Goal: Task Accomplishment & Management: Manage account settings

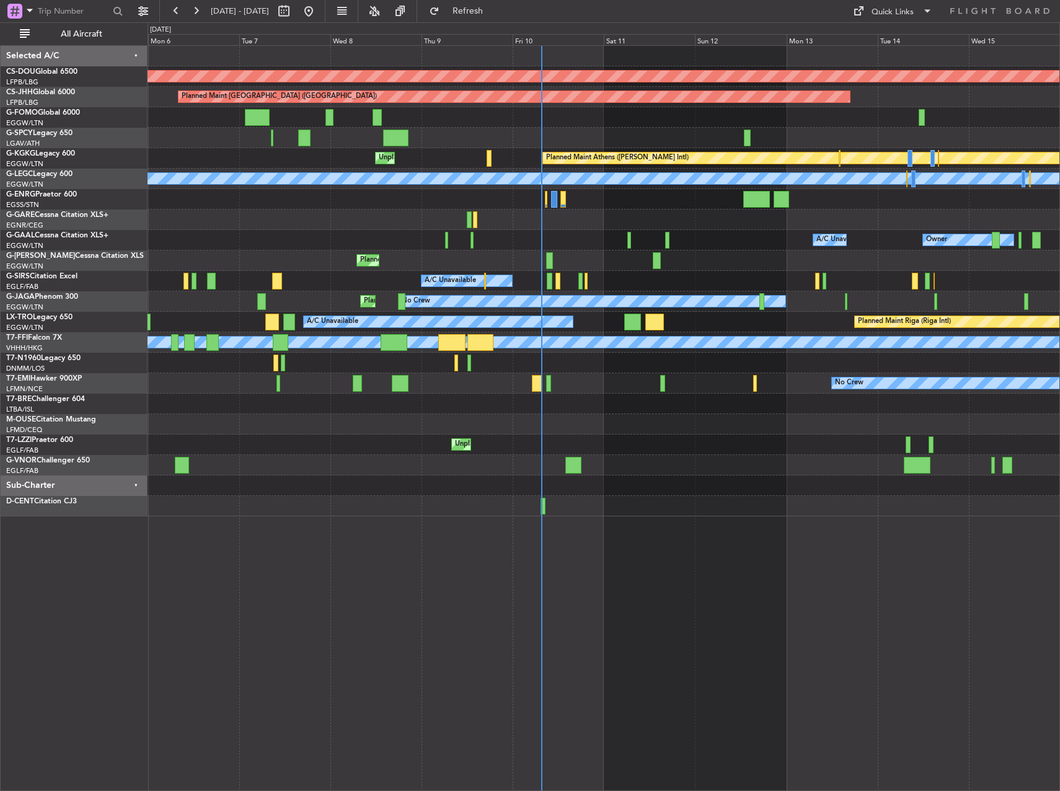
click at [345, 363] on div at bounding box center [603, 363] width 912 height 20
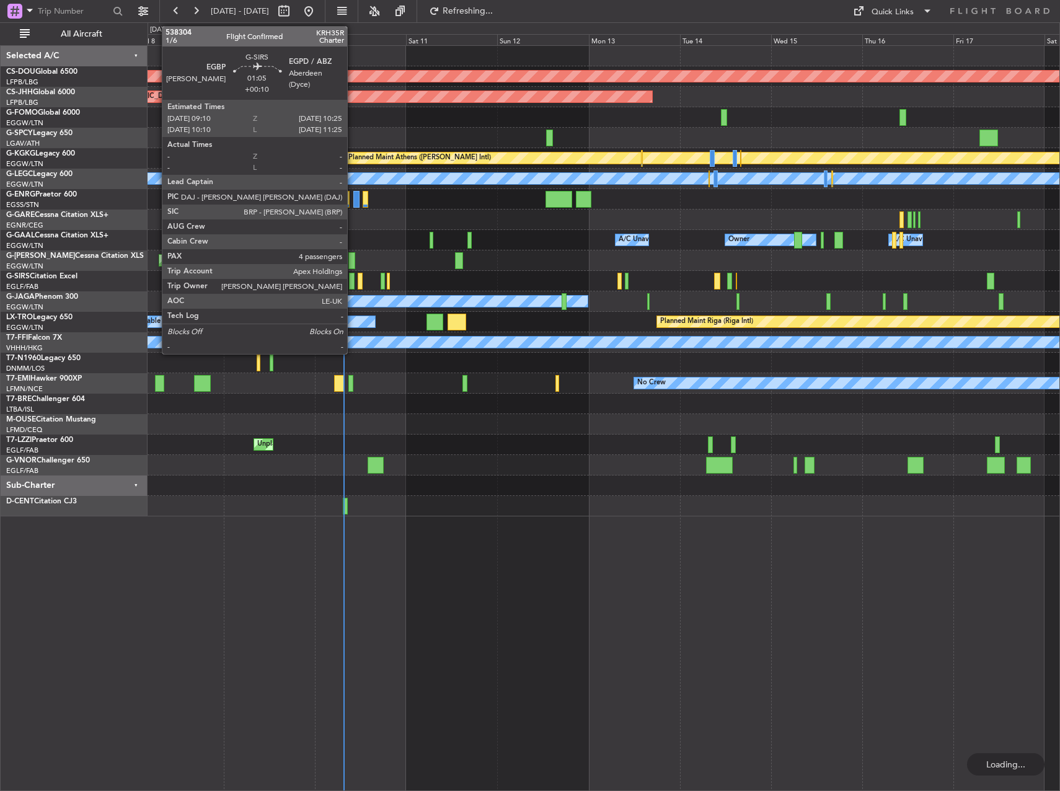
click at [353, 278] on div at bounding box center [351, 281] width 5 height 17
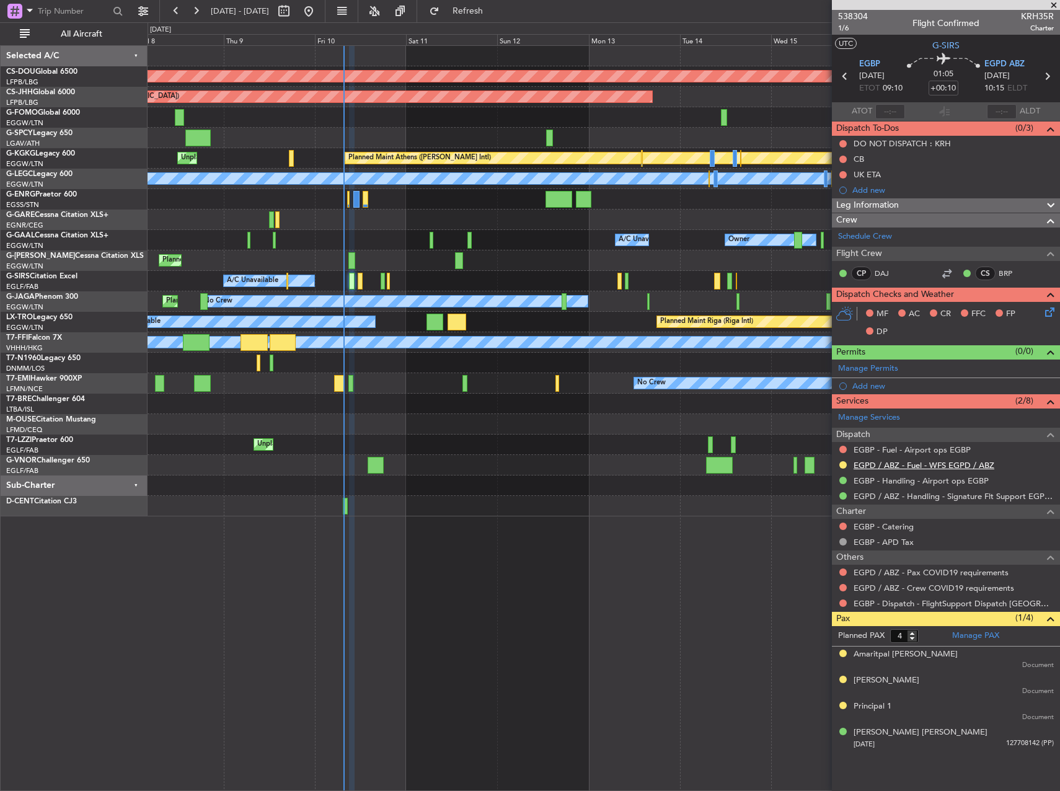
click at [923, 465] on link "EGPD / ABZ - Fuel - WFS EGPD / ABZ" at bounding box center [923, 465] width 141 height 11
click at [882, 465] on link "EGPD / ABZ - Fuel - WFS EGPD / ABZ" at bounding box center [923, 465] width 141 height 11
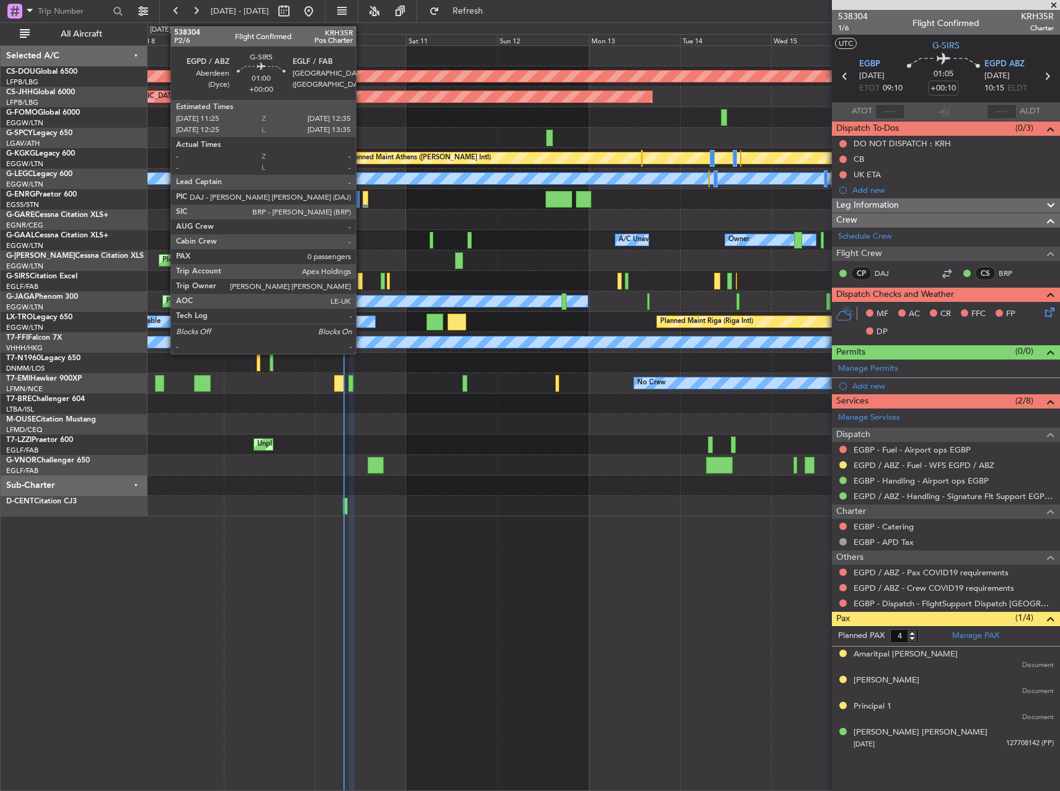
click at [361, 279] on div at bounding box center [360, 281] width 5 height 17
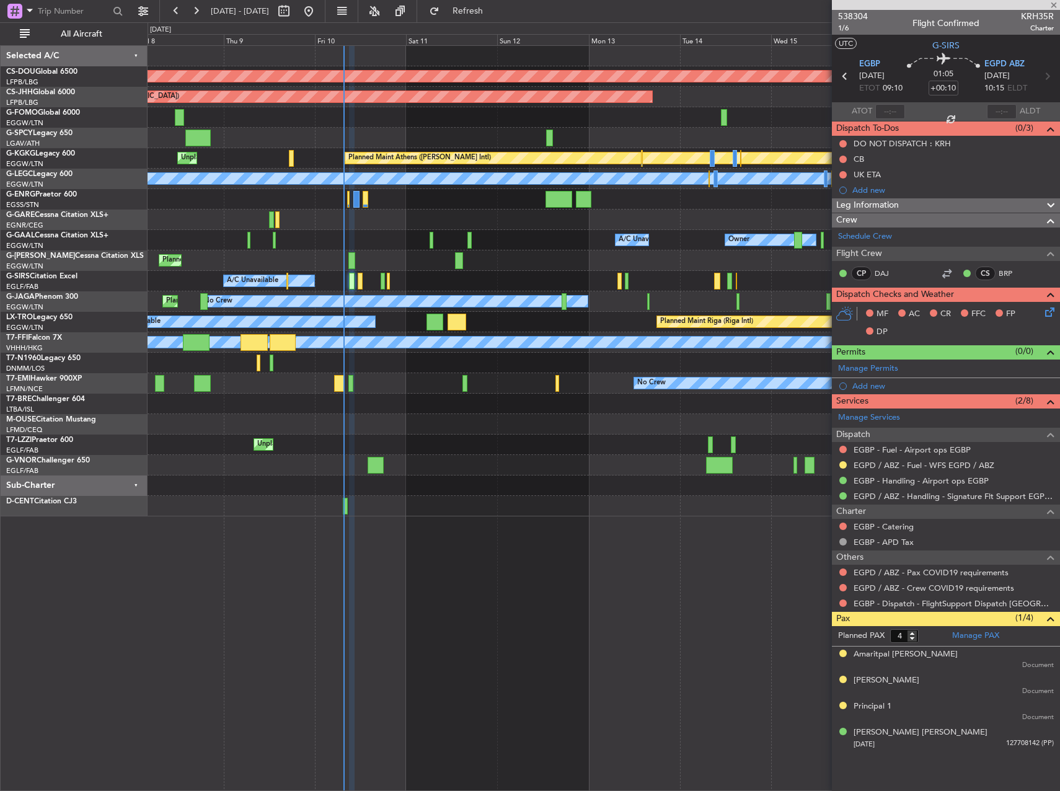
type input "0"
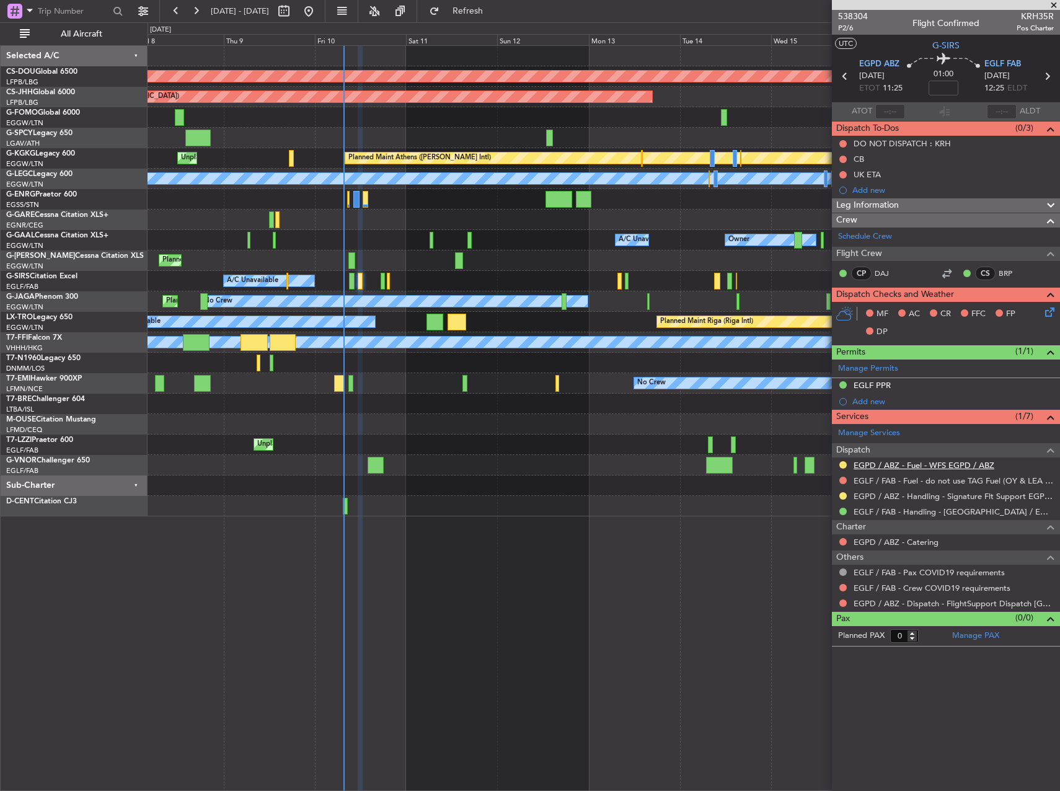
click at [879, 467] on link "EGPD / ABZ - Fuel - WFS EGPD / ABZ" at bounding box center [923, 465] width 141 height 11
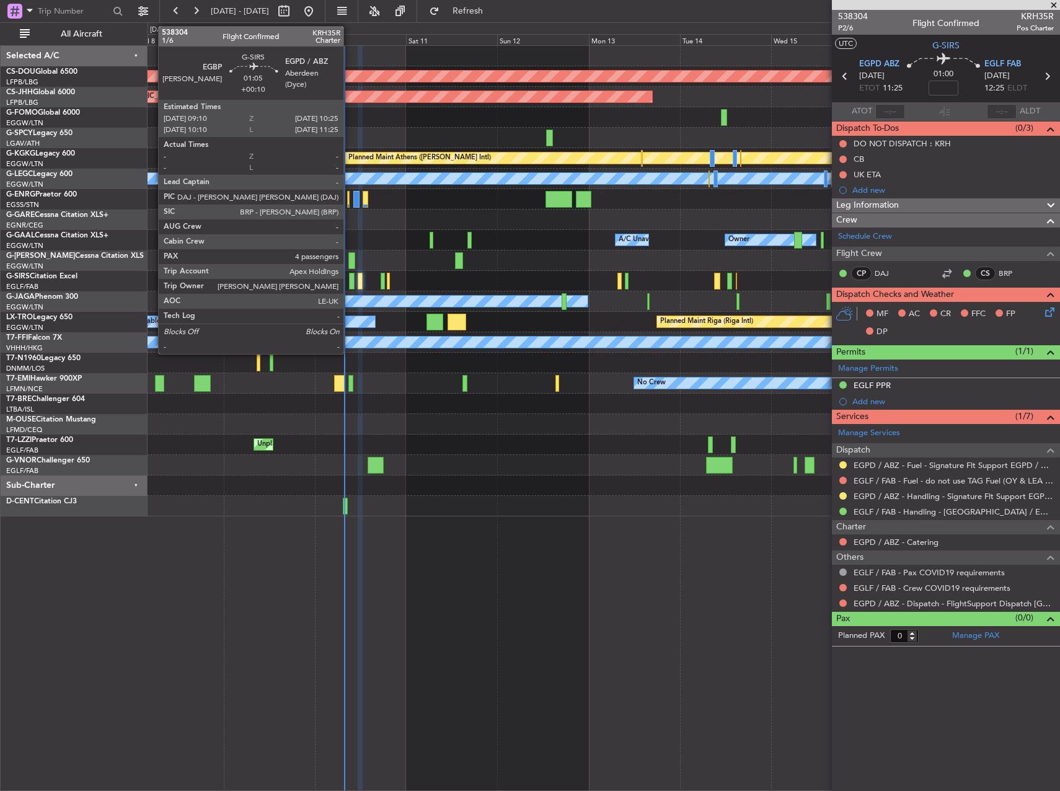
click at [349, 283] on div at bounding box center [351, 281] width 5 height 17
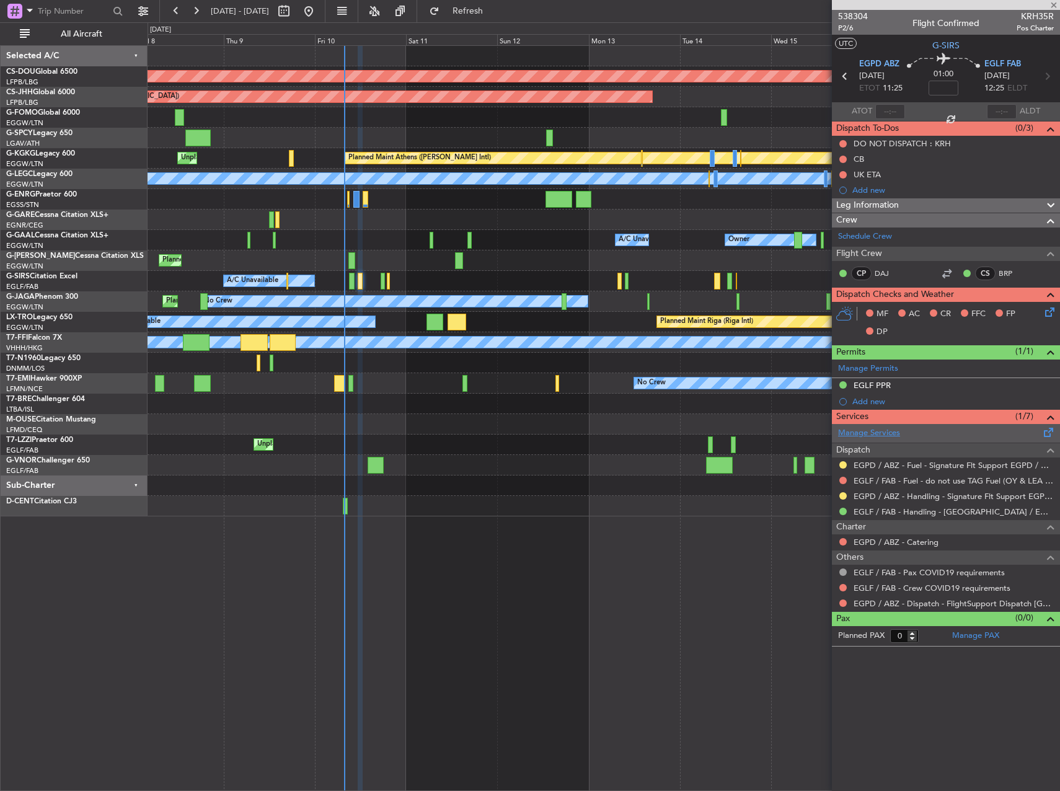
type input "+00:10"
type input "4"
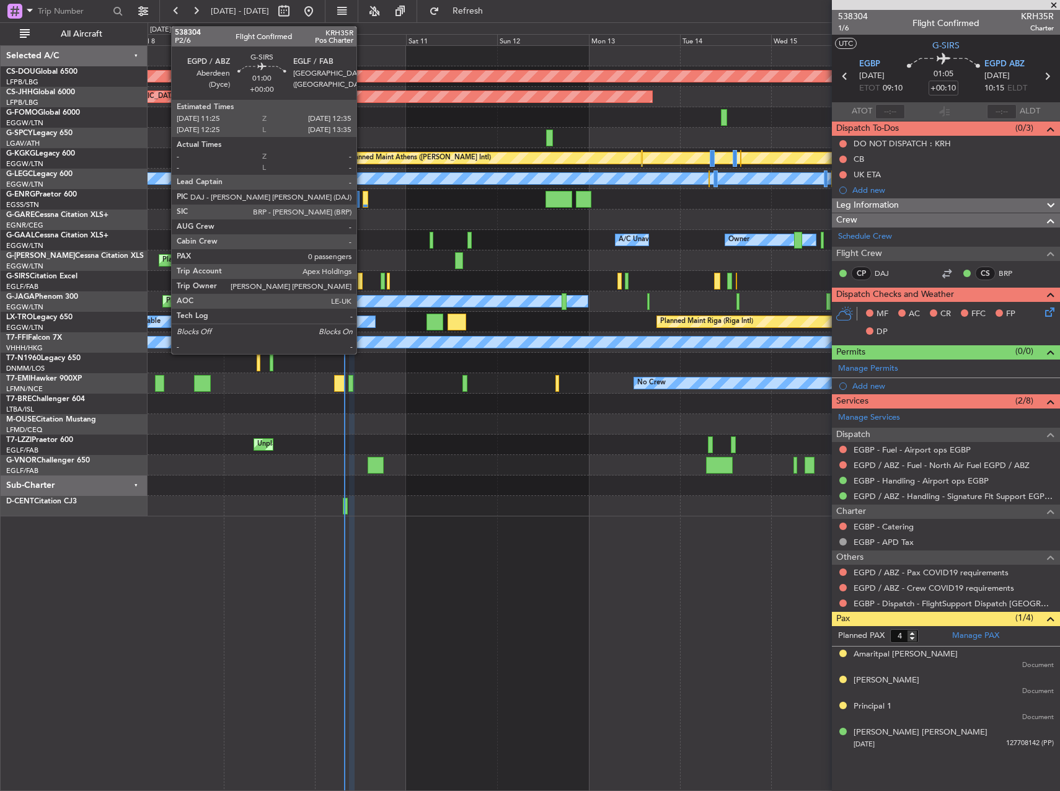
click at [362, 277] on div at bounding box center [360, 281] width 5 height 17
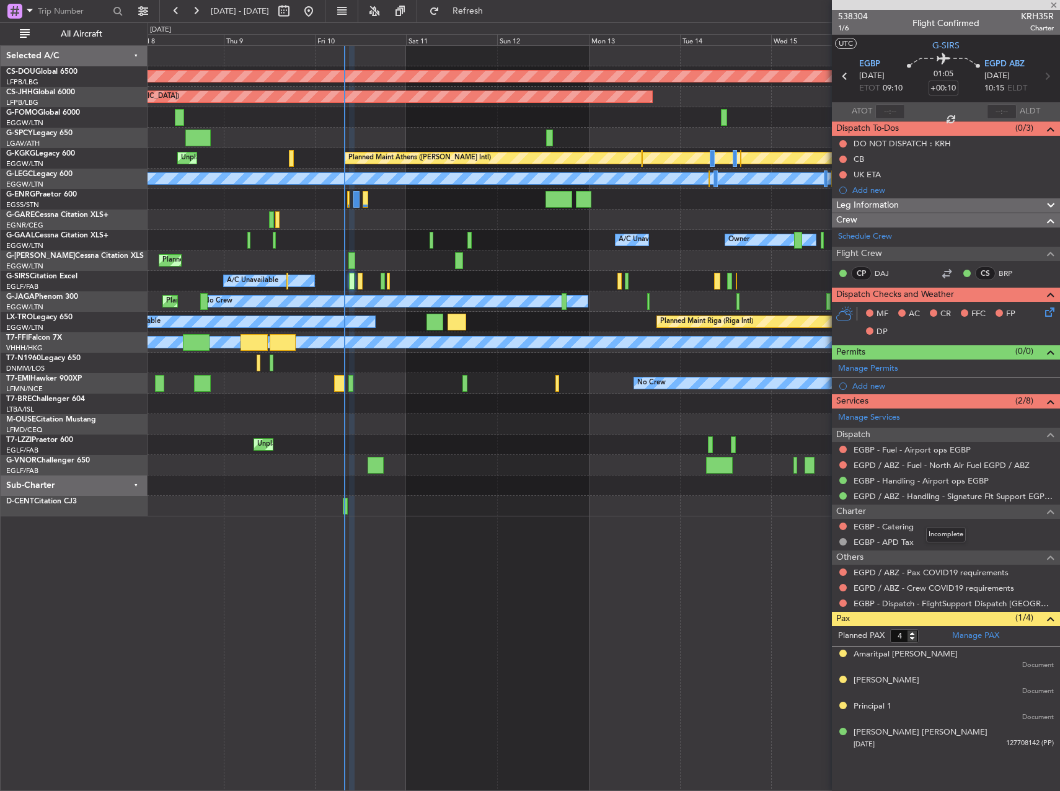
type input "0"
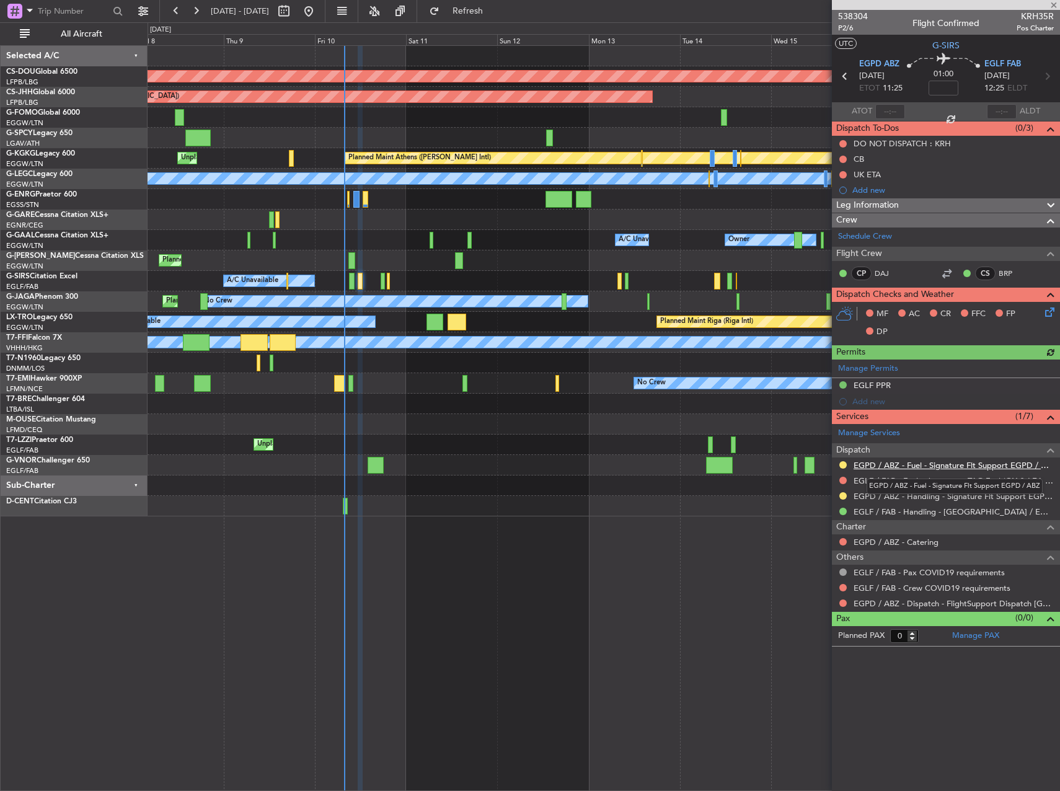
click at [936, 466] on link "EGPD / ABZ - Fuel - Signature Flt Support EGPD / ABZ" at bounding box center [953, 465] width 200 height 11
click at [501, 0] on fb-refresh-button "Refresh" at bounding box center [460, 11] width 87 height 22
drag, startPoint x: 491, startPoint y: 9, endPoint x: 672, endPoint y: 143, distance: 224.7
click at [491, 10] on span "Refresh" at bounding box center [468, 11] width 52 height 9
click at [938, 463] on link "EGPD / ABZ - Fuel - North Air Fuel EGPD / ABZ" at bounding box center [941, 465] width 176 height 11
